Goal: Find specific page/section: Find specific page/section

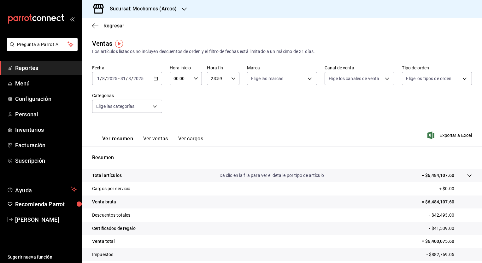
click at [165, 8] on h3 "Sucursal: Mochomos (Arcos)" at bounding box center [141, 9] width 72 height 8
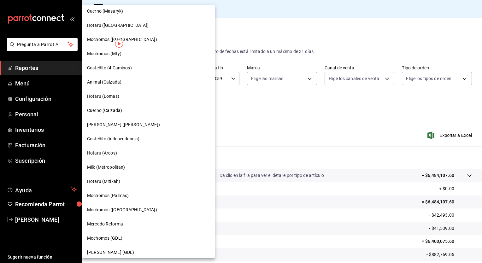
scroll to position [309, 0]
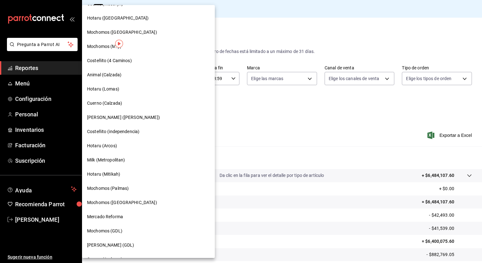
click at [118, 226] on div "Mochomos (GDL)" at bounding box center [148, 231] width 133 height 14
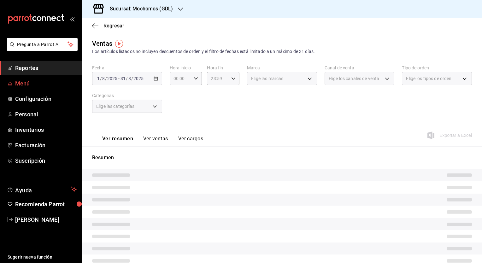
click at [26, 85] on span "Menú" at bounding box center [45, 83] width 61 height 9
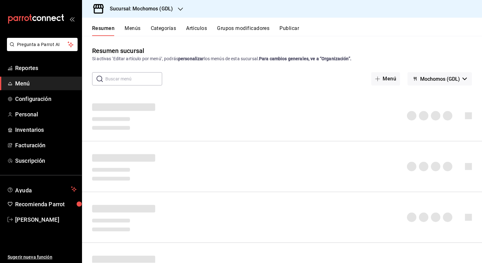
click at [200, 30] on button "Artículos" at bounding box center [196, 30] width 21 height 11
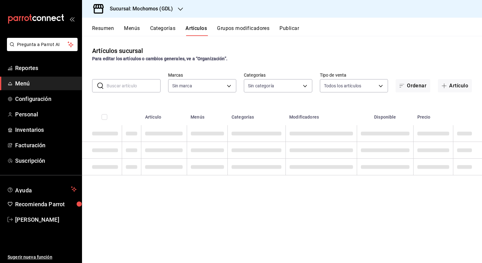
click at [125, 85] on input "text" at bounding box center [134, 85] width 54 height 13
type input "36c25d4a-7cb0-456c-a434-e981d54830bc,9cac9703-0c5a-4d8b-addd-5b6b571d65b9"
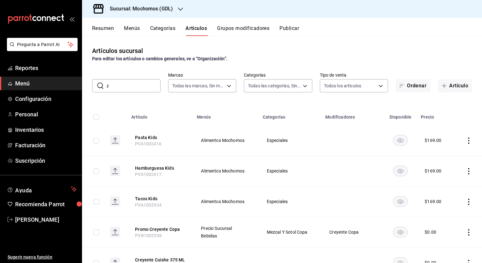
type input "za"
type input "c0db8a99-aef8-4e9c-862d-72763fc5d605,0e6da5ad-e1ed-4623-8a7f-4db137866549,4ba6e…"
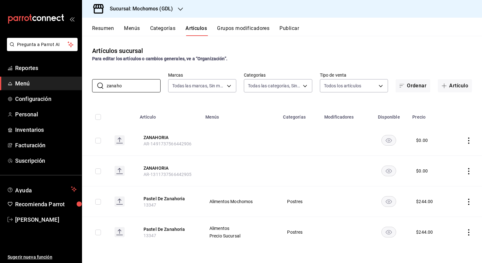
type input "zanaho"
